Goal: Information Seeking & Learning: Learn about a topic

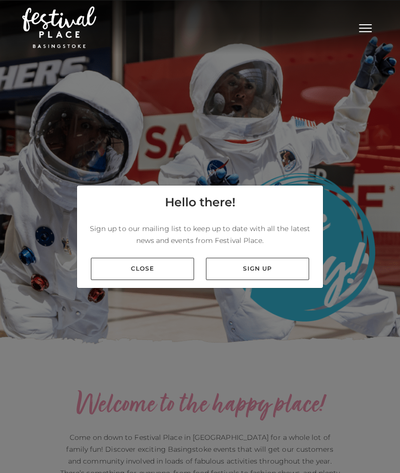
click at [171, 280] on link "Close" at bounding box center [142, 269] width 103 height 22
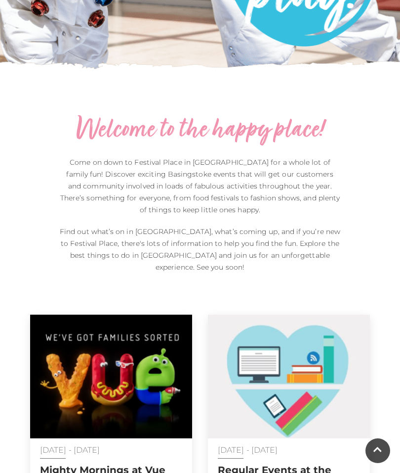
scroll to position [274, 0]
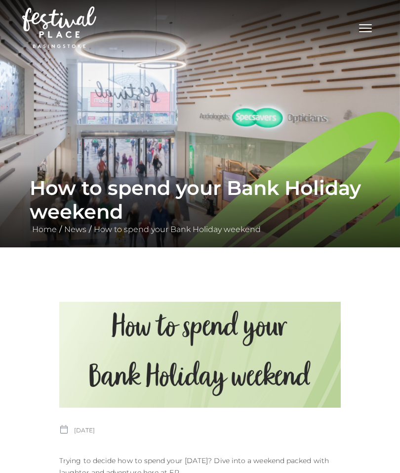
click at [368, 29] on span "Toggle navigation" at bounding box center [365, 28] width 13 height 1
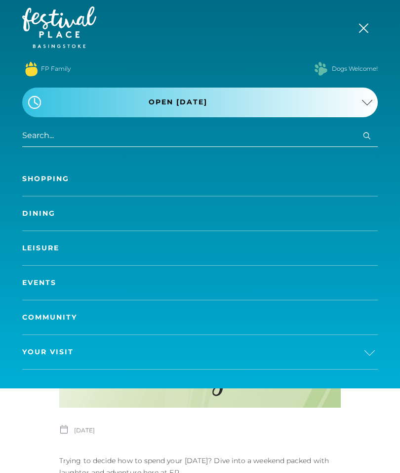
click at [50, 293] on link "Events" at bounding box center [200, 282] width 356 height 34
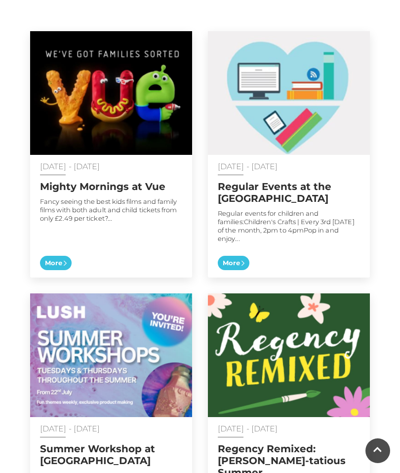
scroll to position [557, 0]
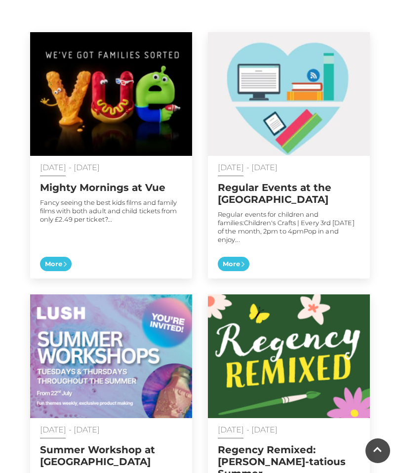
click at [239, 257] on span "More" at bounding box center [234, 264] width 32 height 15
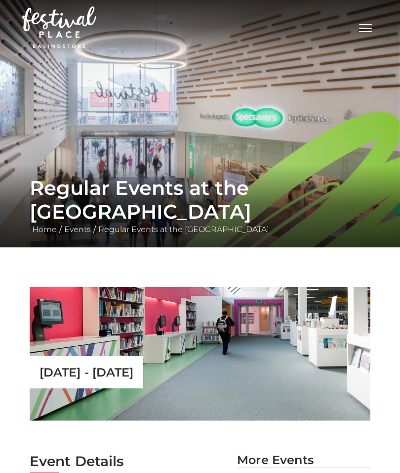
click at [75, 233] on link "Events" at bounding box center [78, 228] width 32 height 9
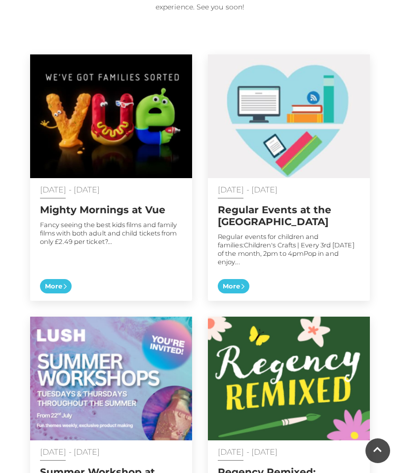
scroll to position [519, 0]
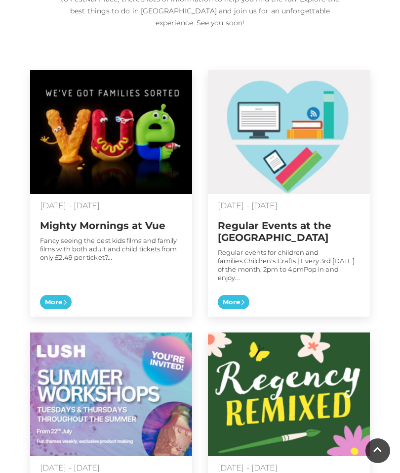
click at [235, 299] on span "More" at bounding box center [234, 302] width 32 height 15
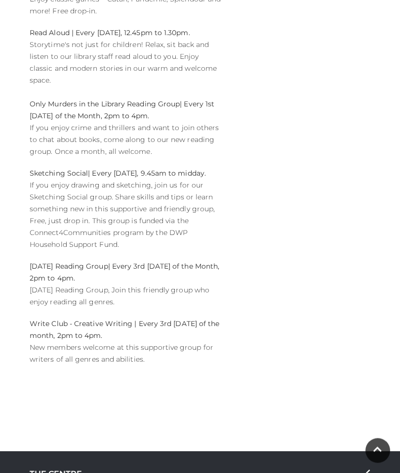
scroll to position [2036, 0]
